Goal: Task Accomplishment & Management: Manage account settings

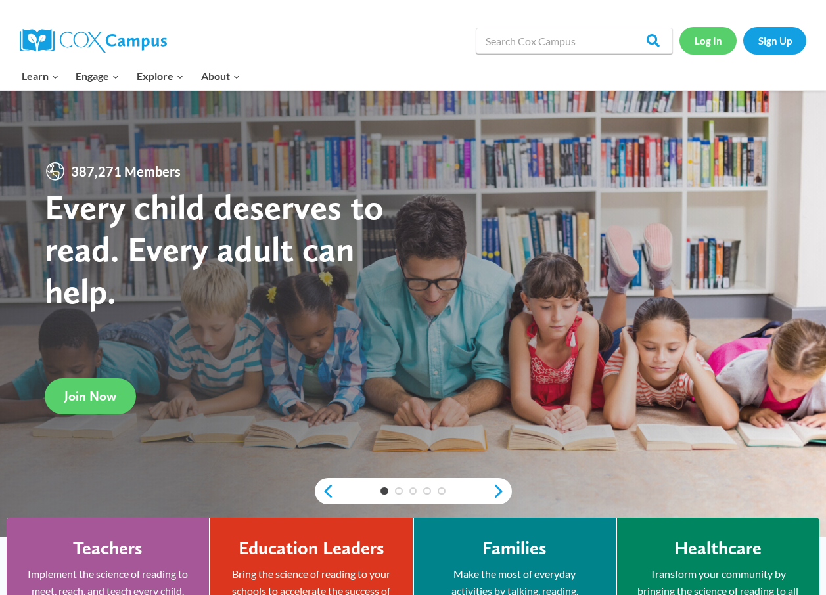
click at [702, 40] on link "Log In" at bounding box center [707, 40] width 57 height 27
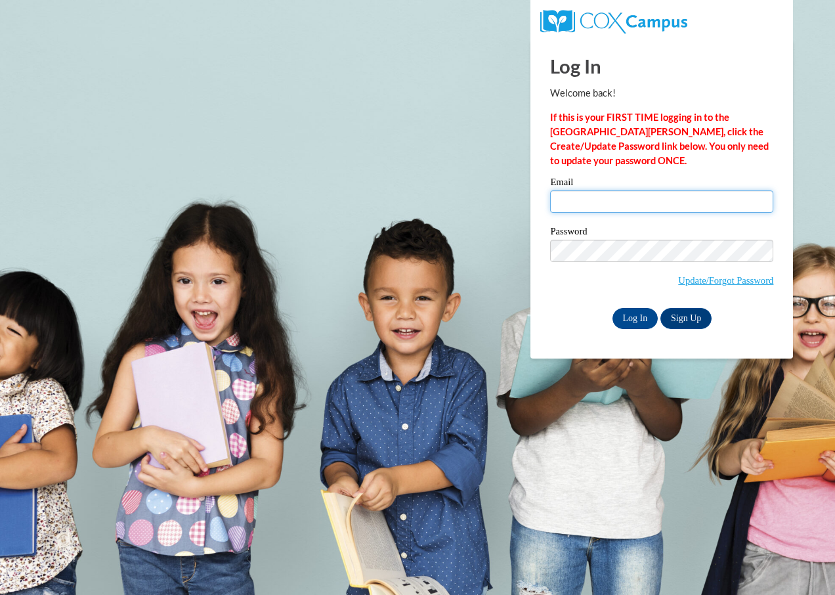
click at [583, 201] on input "Email" at bounding box center [661, 201] width 223 height 22
type input "lovandakvandiver@gmail.com"
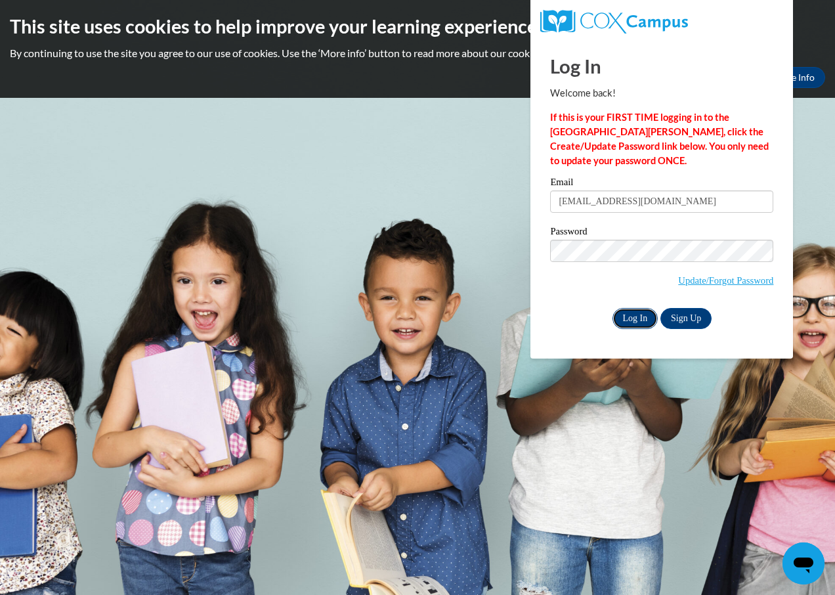
click at [629, 319] on input "Log In" at bounding box center [636, 318] width 46 height 21
click at [622, 318] on input "Log In" at bounding box center [636, 318] width 46 height 21
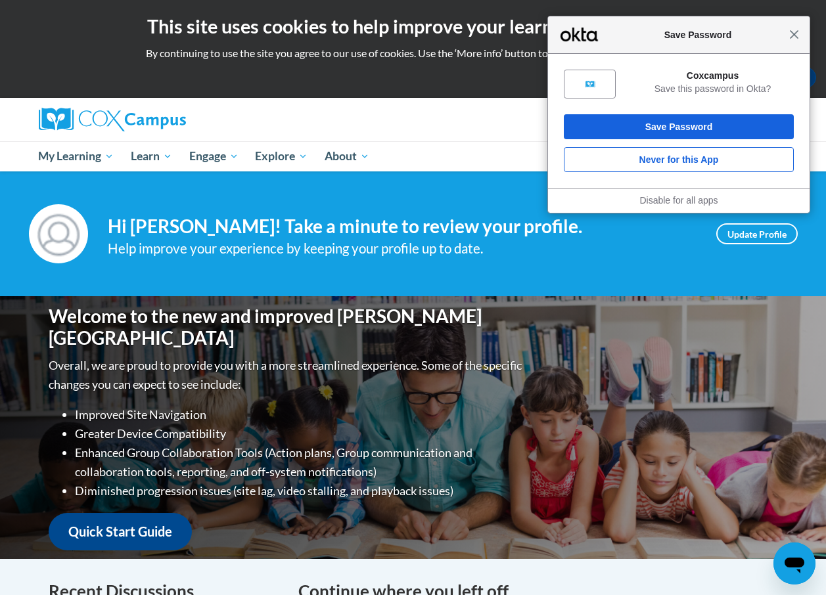
click at [795, 38] on span "Close" at bounding box center [794, 35] width 10 height 10
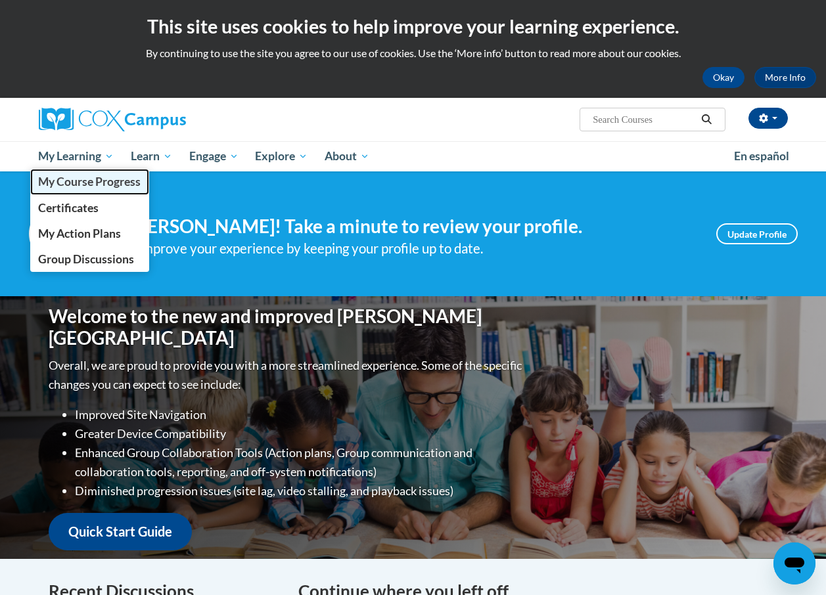
click at [82, 180] on span "My Course Progress" at bounding box center [89, 182] width 102 height 14
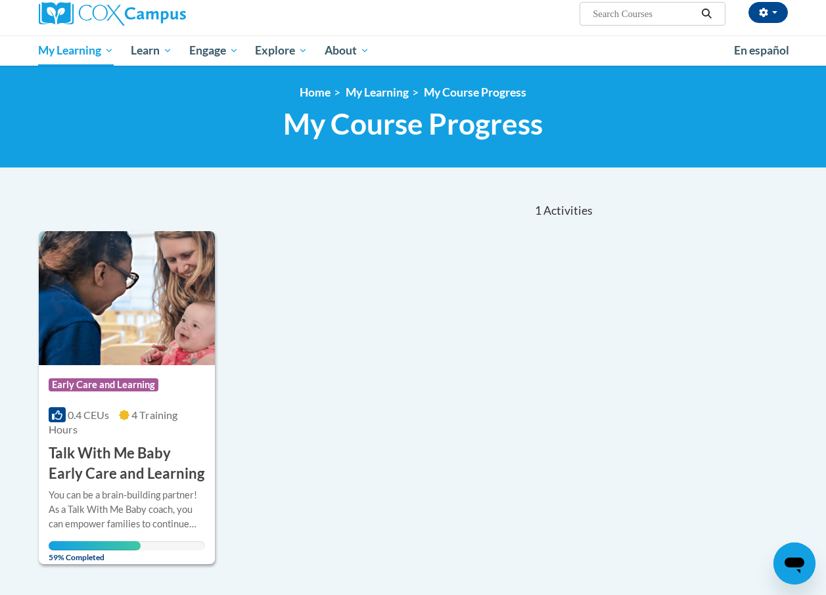
scroll to position [197, 0]
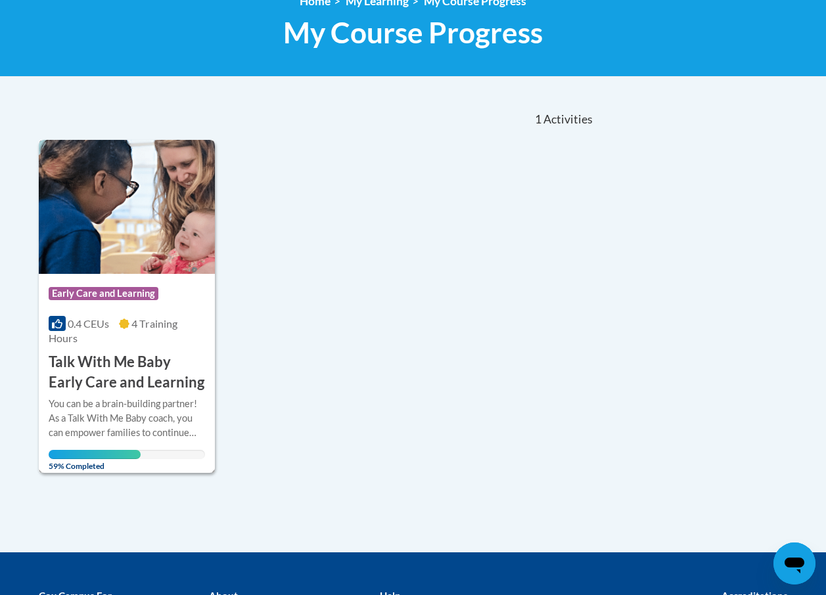
click at [126, 388] on h3 "Talk With Me Baby Early Care and Learning" at bounding box center [127, 372] width 156 height 41
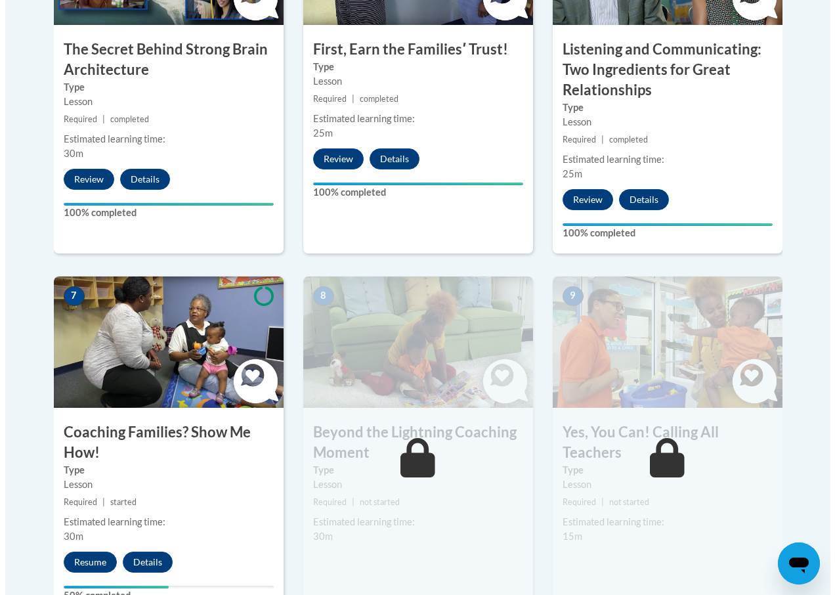
scroll to position [985, 0]
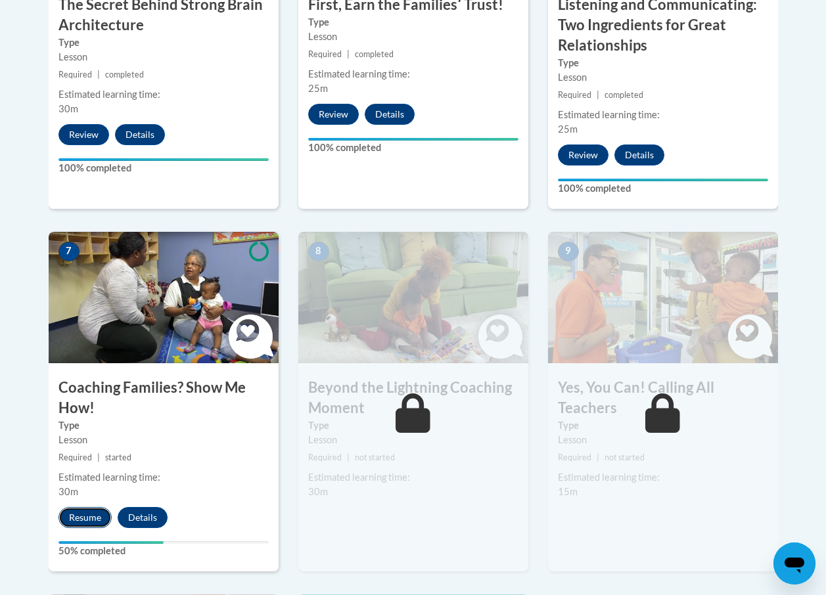
click at [95, 514] on button "Resume" at bounding box center [84, 517] width 53 height 21
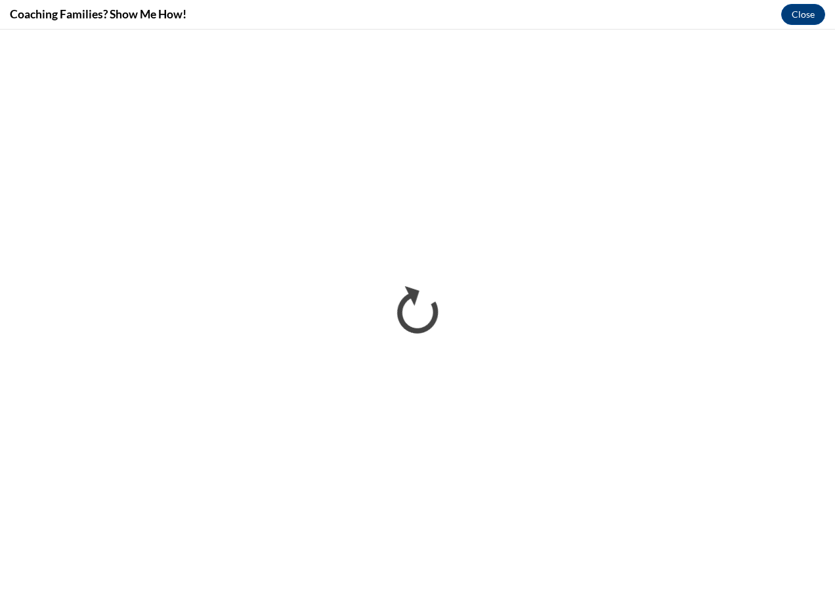
scroll to position [0, 0]
